Goal: Transaction & Acquisition: Subscribe to service/newsletter

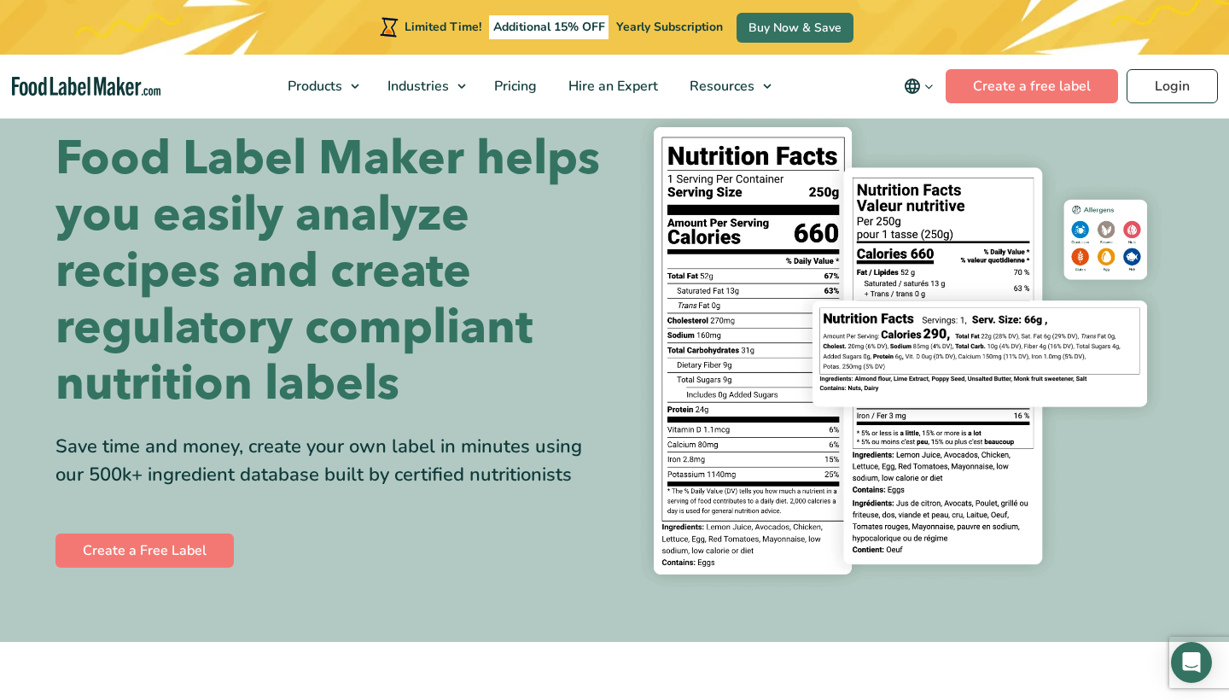
scroll to position [64, 0]
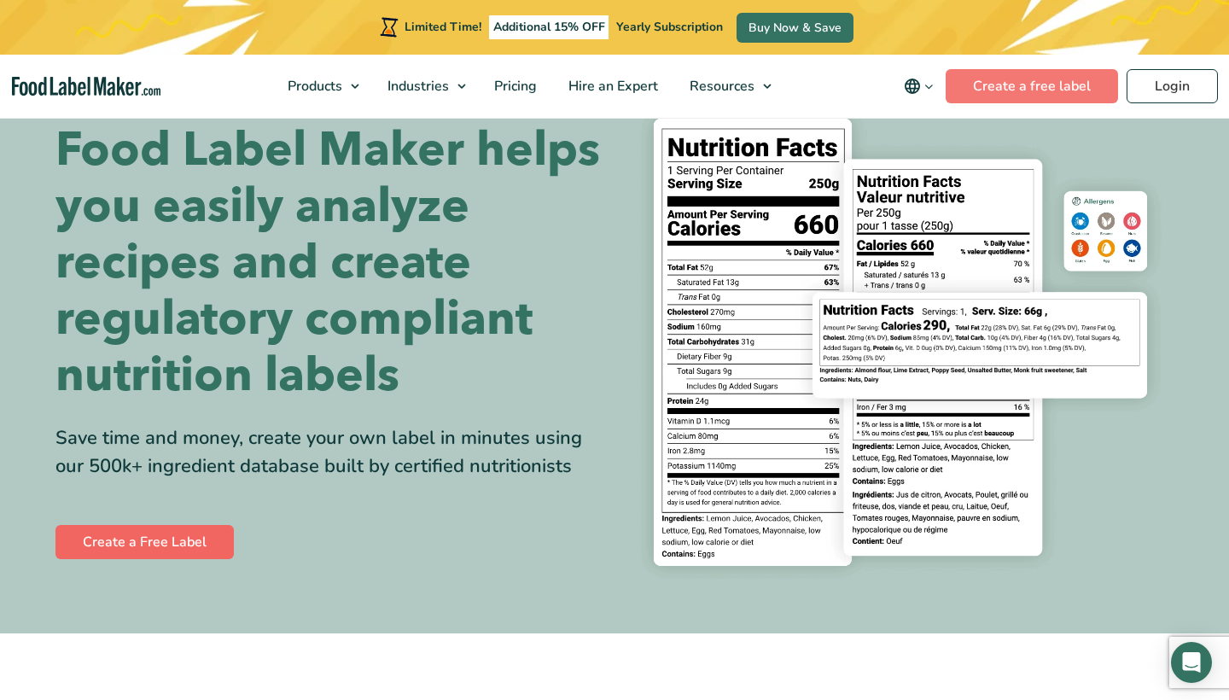
click at [184, 559] on link "Create a Free Label" at bounding box center [144, 542] width 178 height 34
click at [1074, 159] on img at bounding box center [900, 342] width 546 height 500
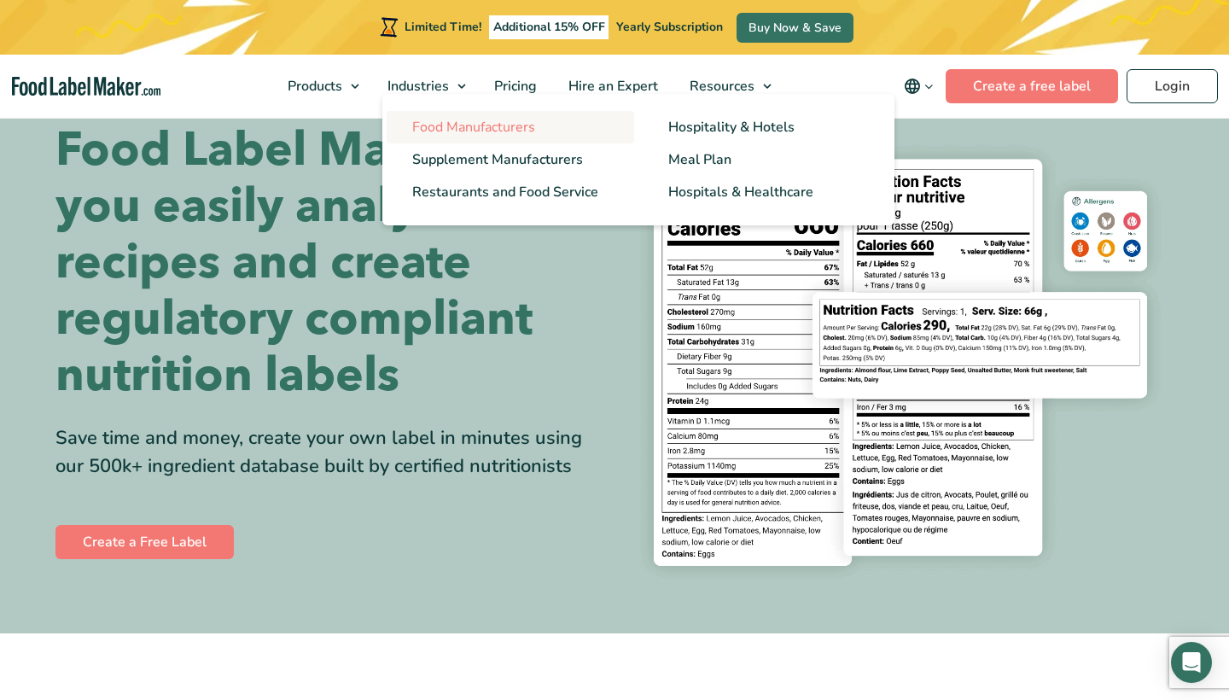
click at [451, 126] on span "Food Manufacturers" at bounding box center [473, 127] width 123 height 19
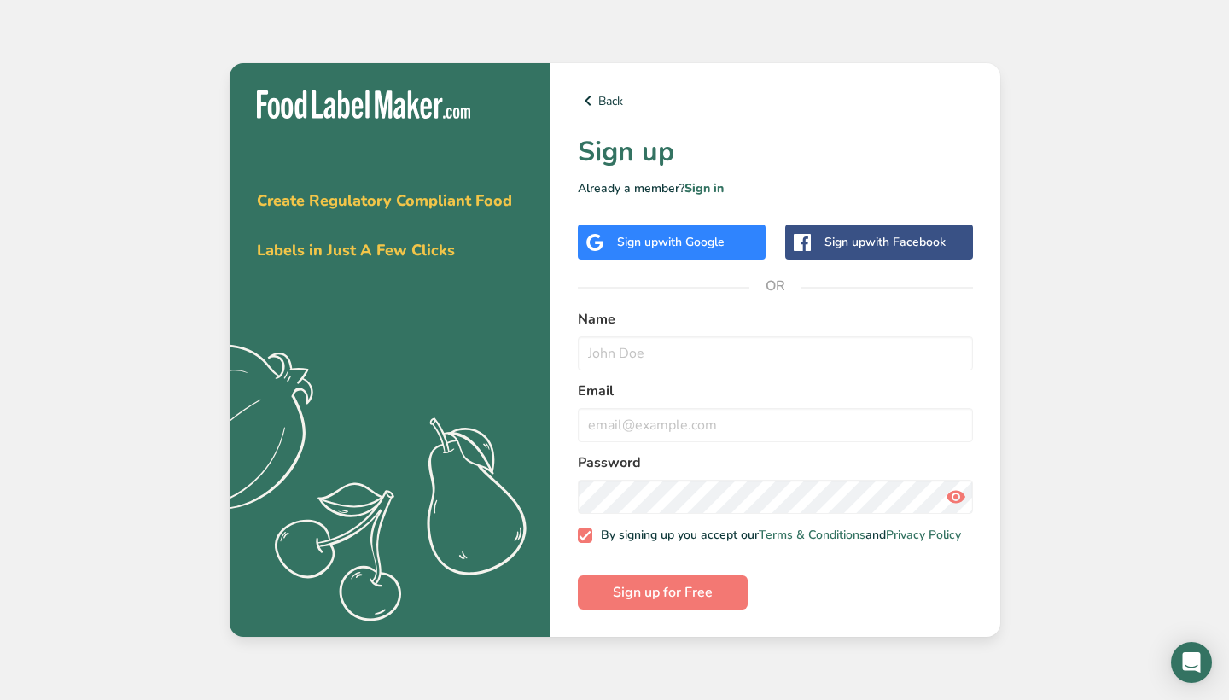
click at [425, 199] on span "Create Regulatory Compliant Food Labels in Just A Few Clicks" at bounding box center [384, 225] width 255 height 70
click at [381, 246] on span "Create Regulatory Compliant Food Labels in Just A Few Clicks" at bounding box center [384, 225] width 255 height 70
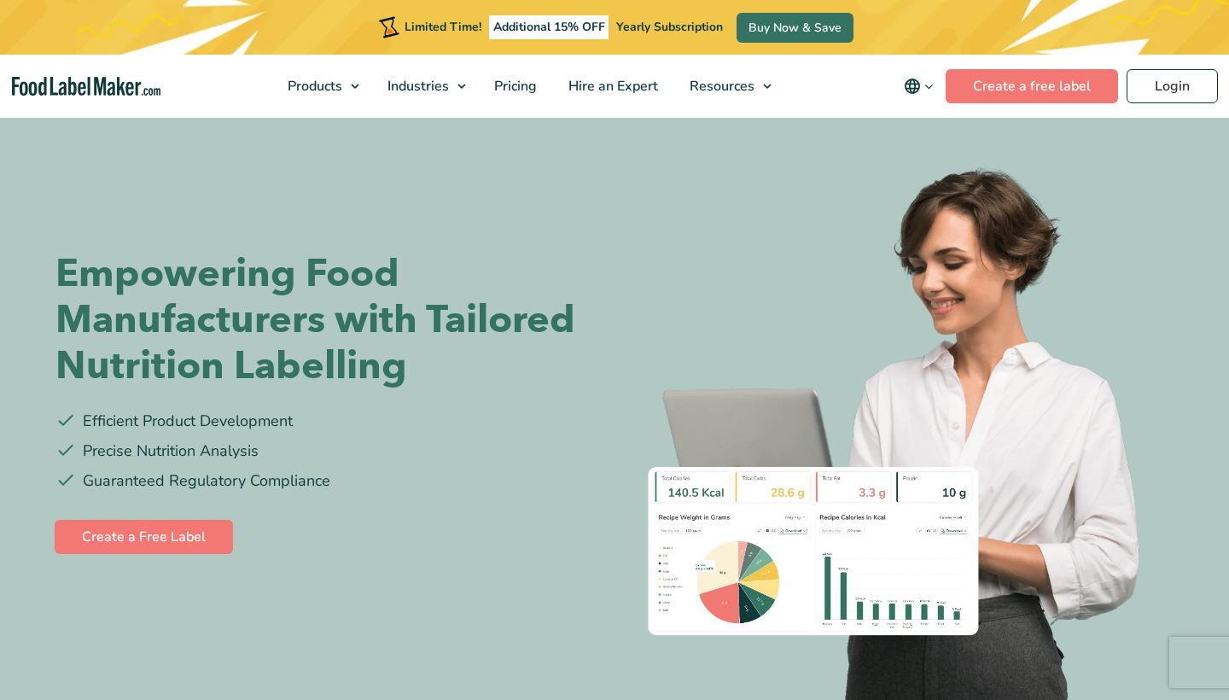
scroll to position [14, 0]
